Goal: Information Seeking & Learning: Understand process/instructions

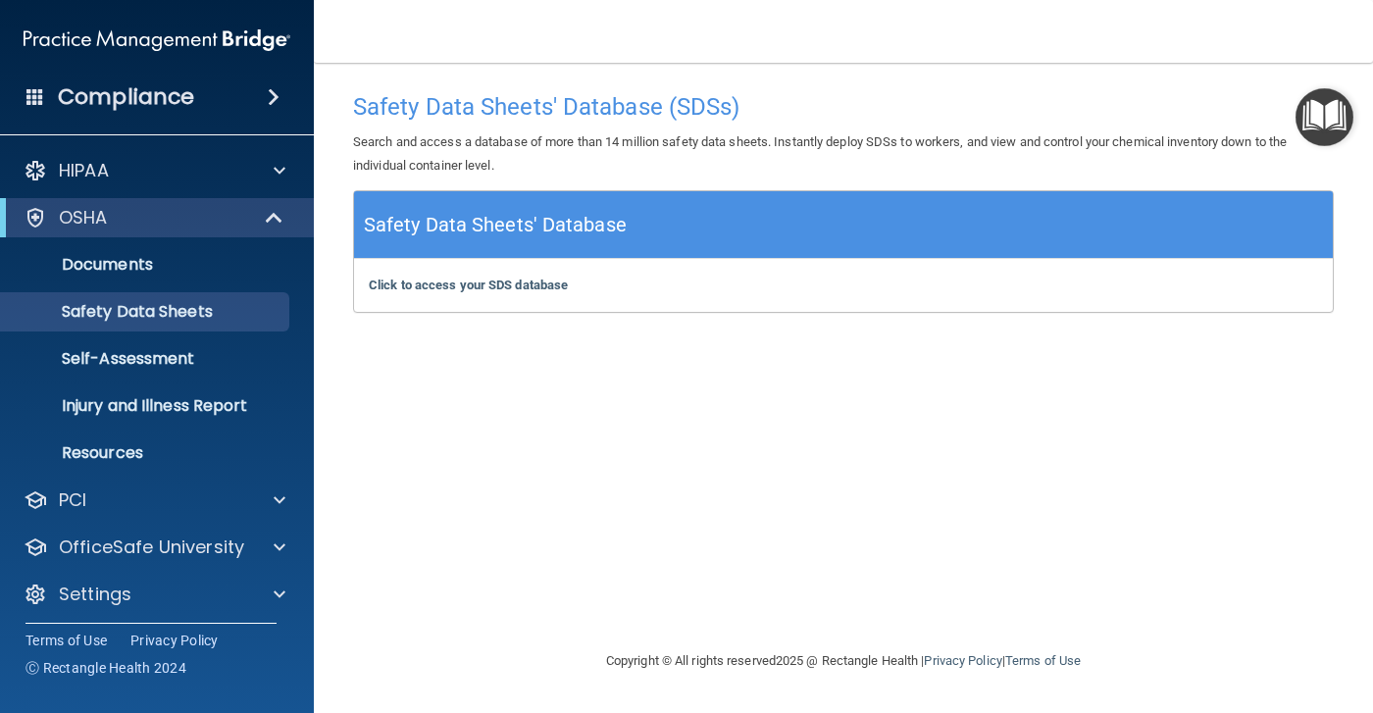
scroll to position [7, 0]
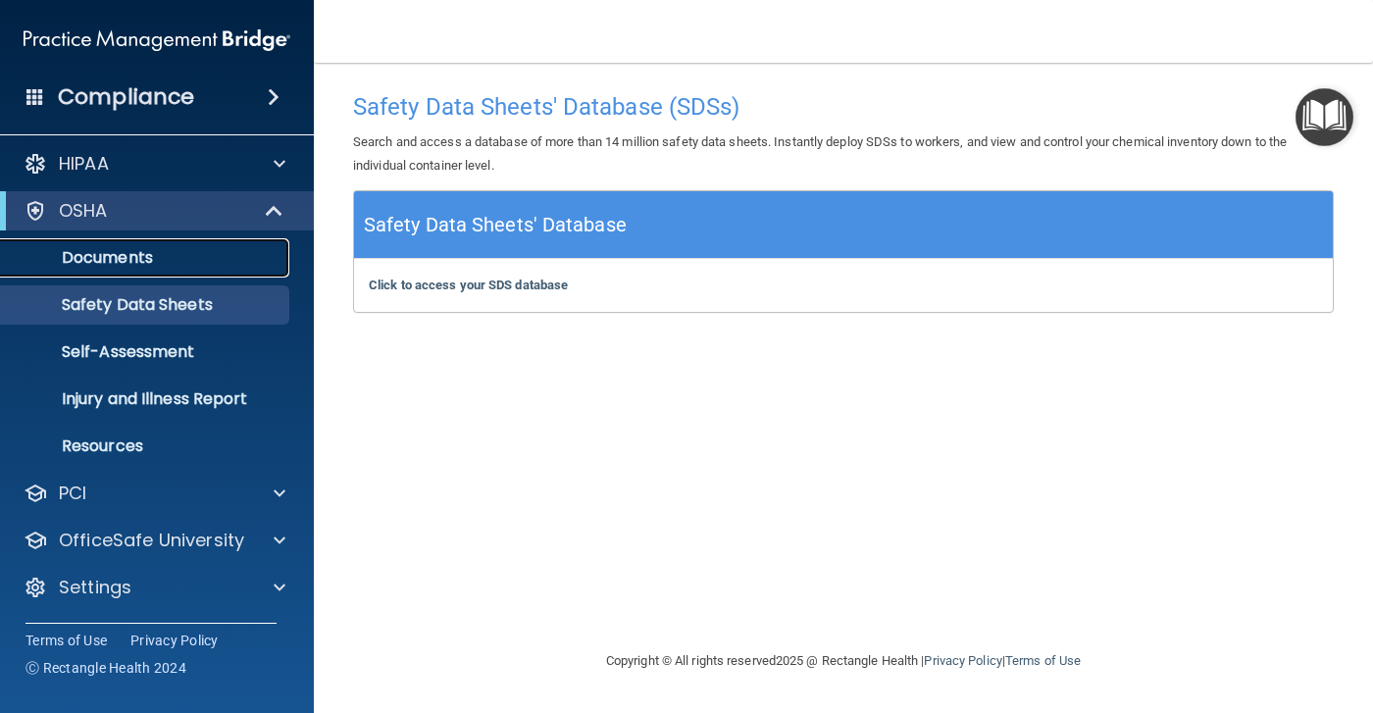
click at [233, 266] on p "Documents" at bounding box center [147, 258] width 268 height 20
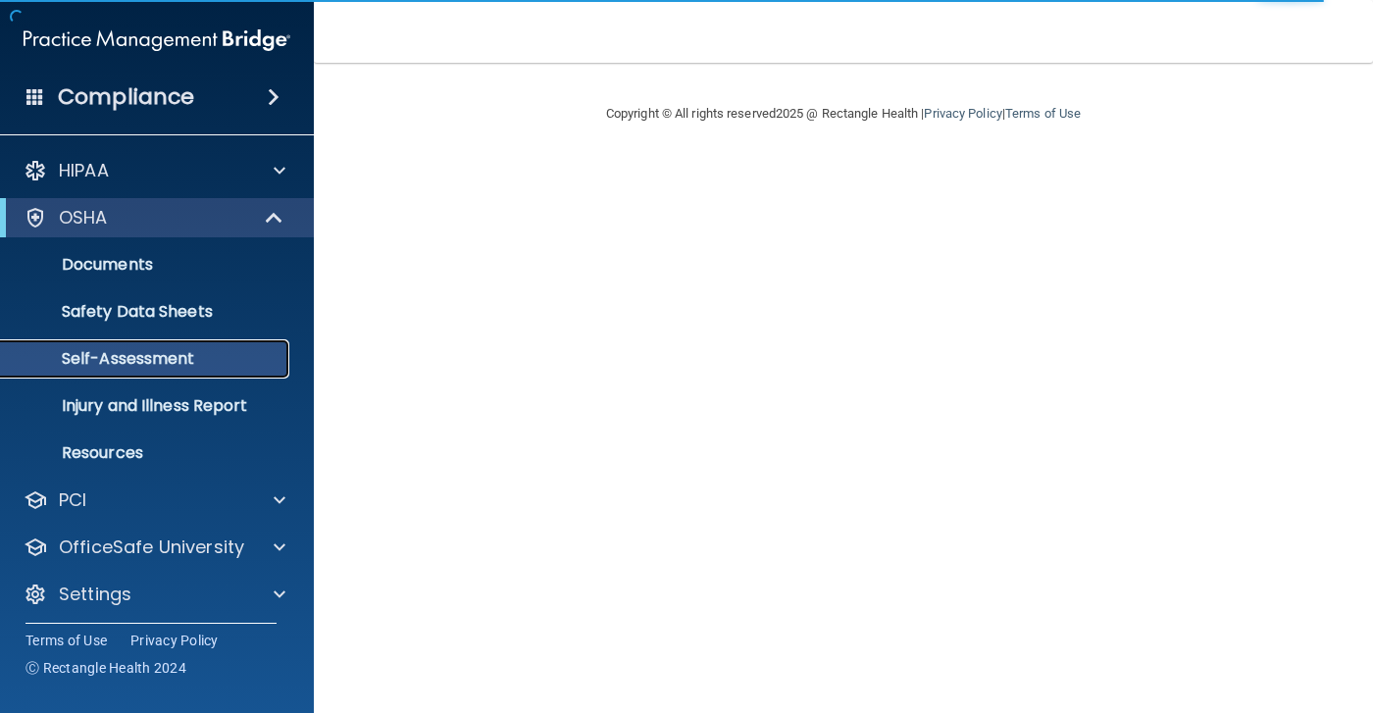
click at [112, 344] on link "Self-Assessment" at bounding box center [134, 358] width 309 height 39
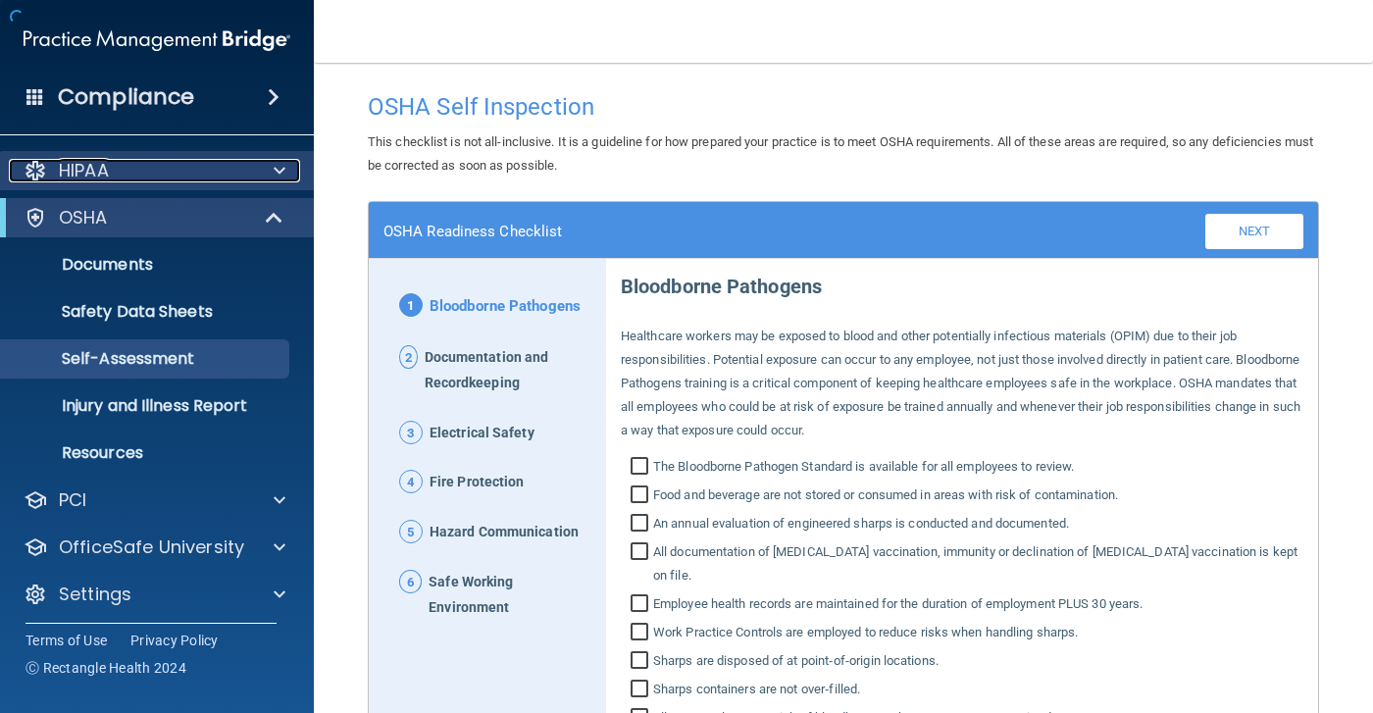
click at [161, 181] on div "HIPAA" at bounding box center [130, 171] width 243 height 24
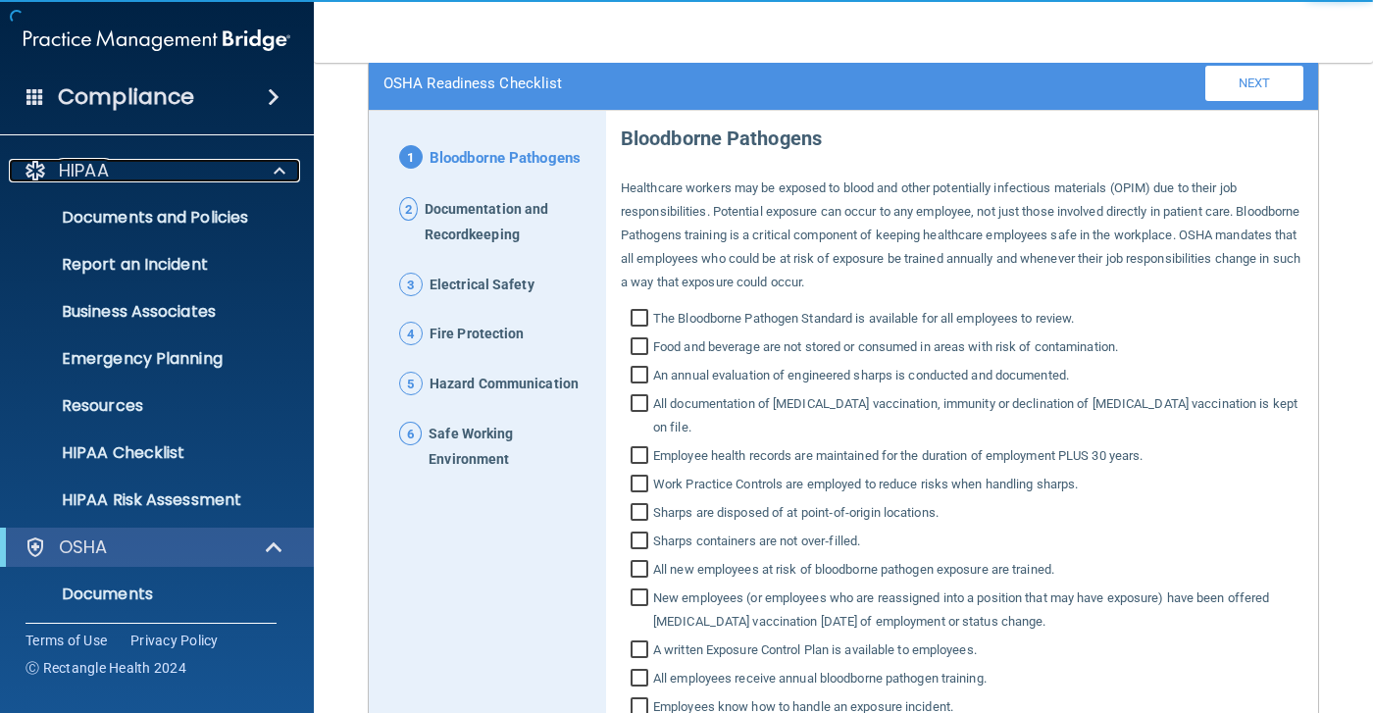
scroll to position [196, 0]
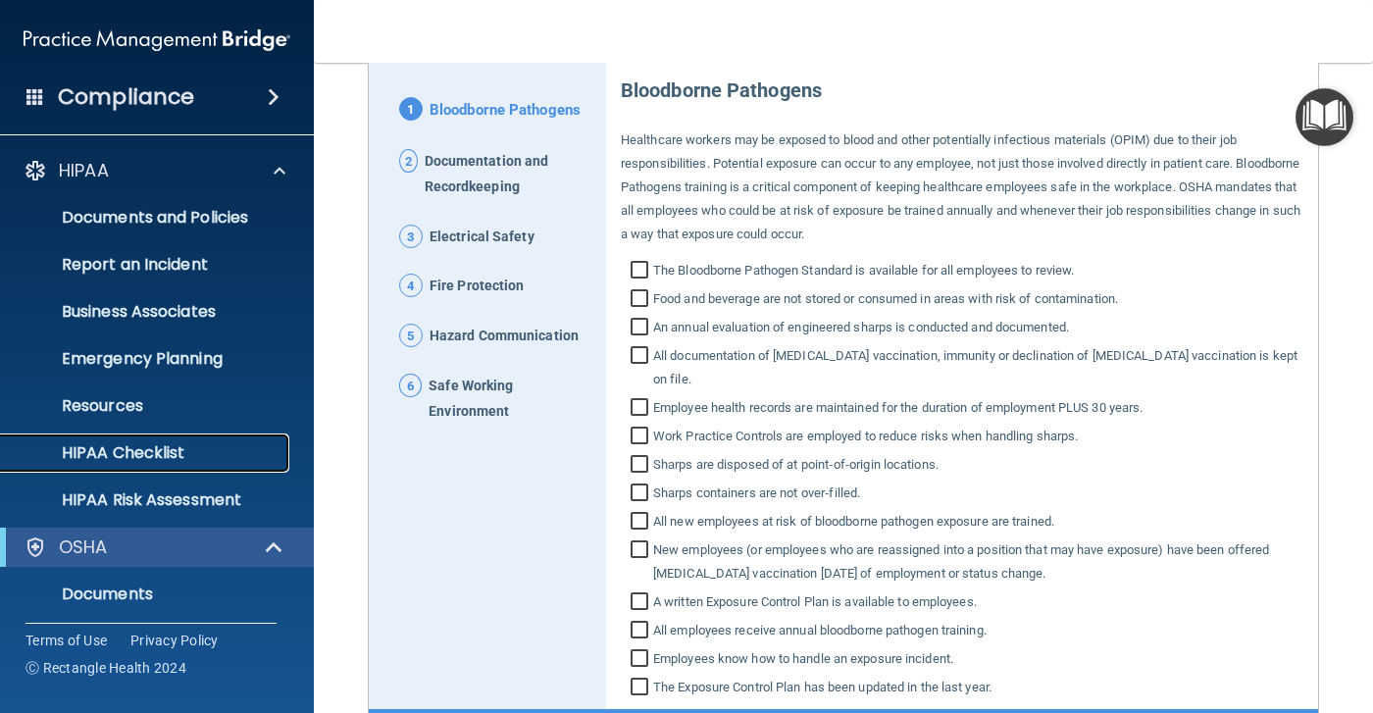
click at [182, 440] on link "HIPAA Checklist" at bounding box center [134, 453] width 309 height 39
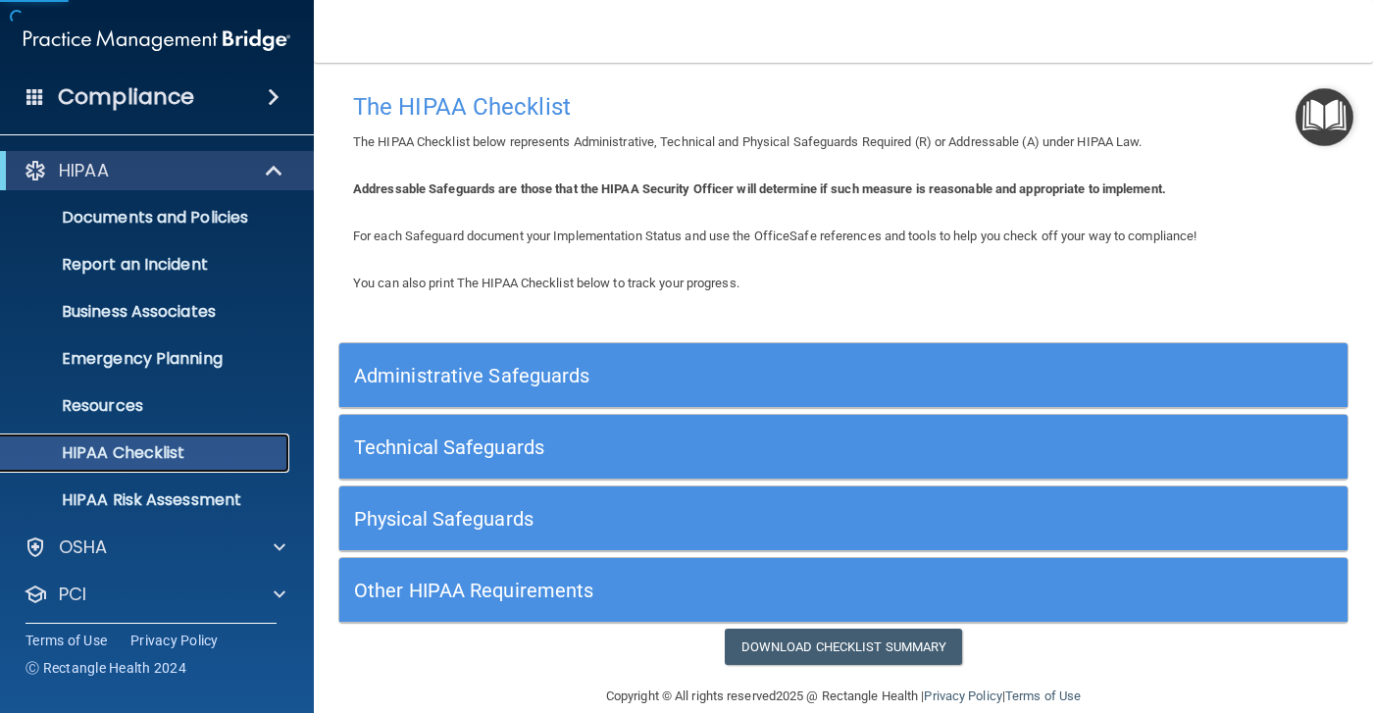
scroll to position [30, 0]
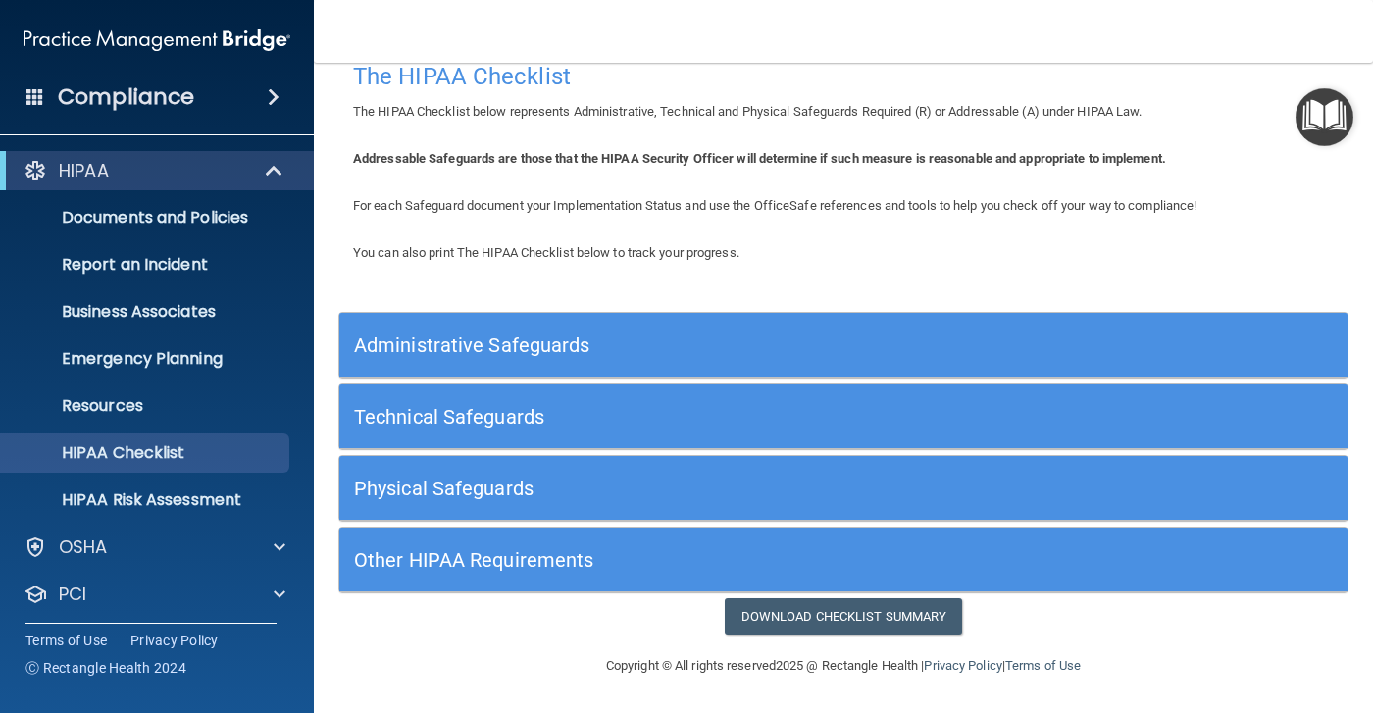
click at [661, 326] on div "Administrative Safeguards" at bounding box center [717, 345] width 756 height 44
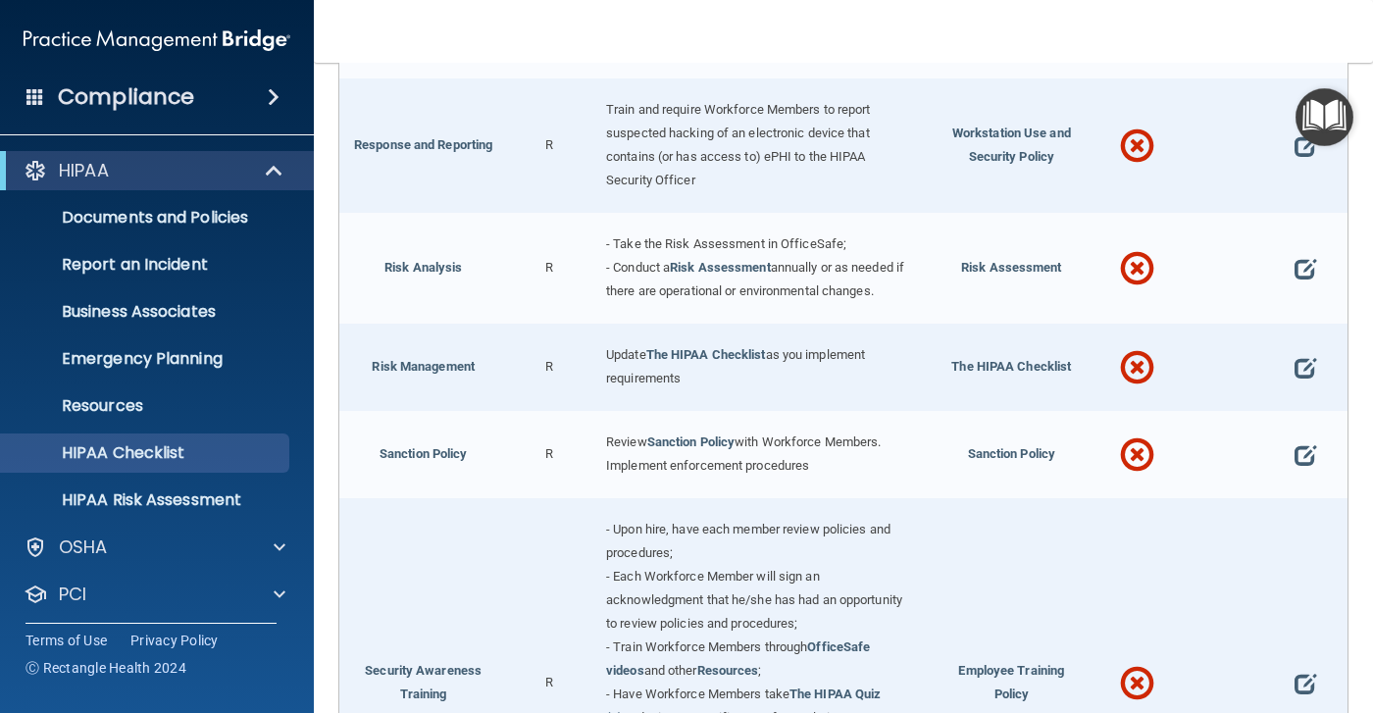
scroll to position [1110, 0]
